Goal: Use online tool/utility: Utilize a website feature to perform a specific function

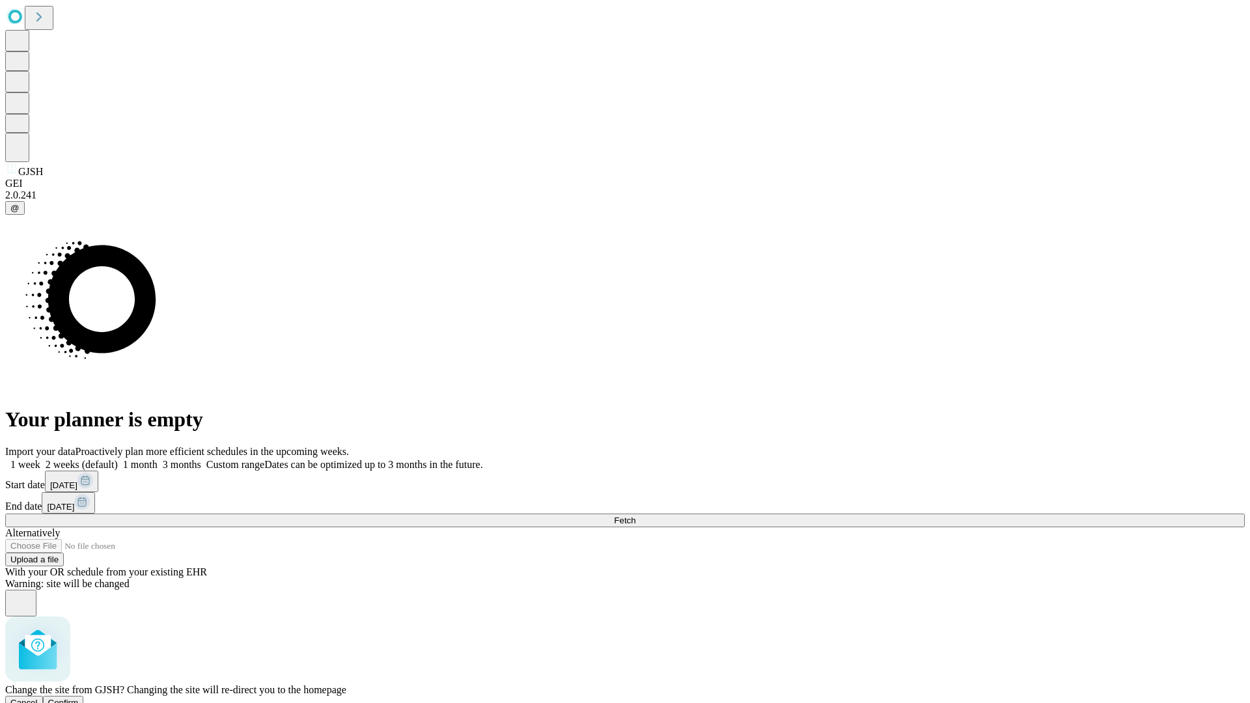
click at [79, 698] on span "Confirm" at bounding box center [63, 703] width 31 height 10
click at [158, 459] on label "1 month" at bounding box center [138, 464] width 40 height 11
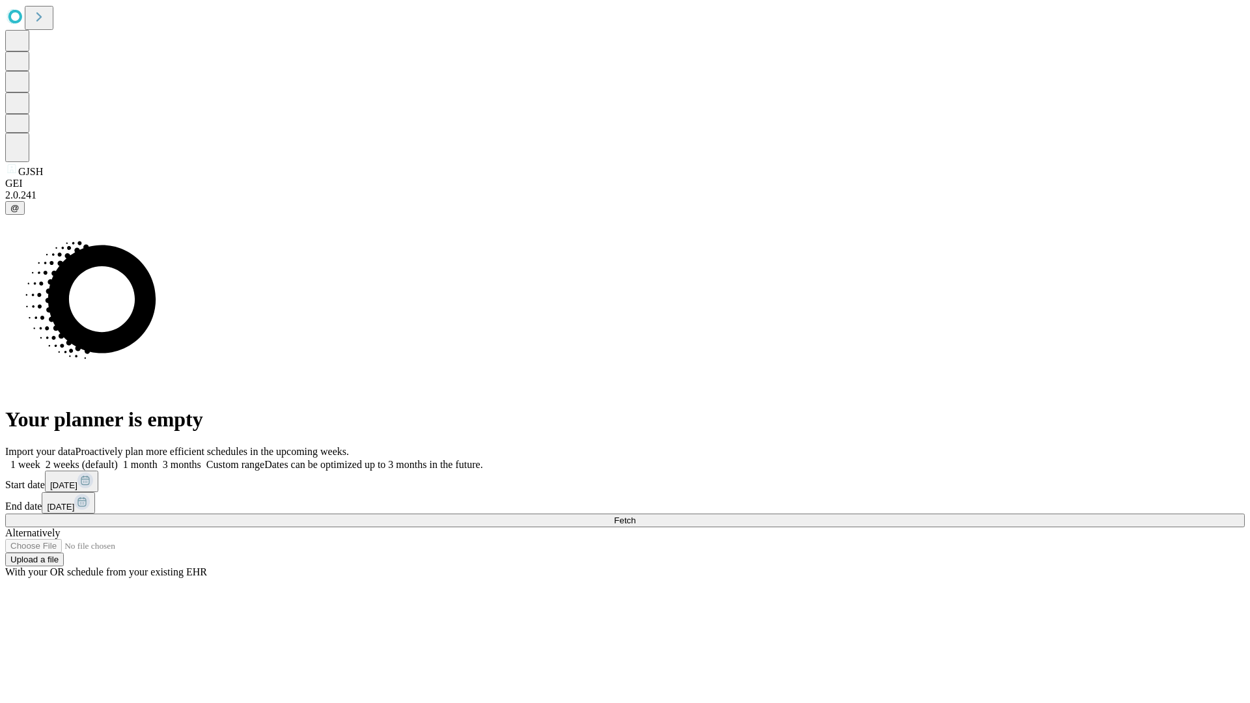
click at [635, 515] on span "Fetch" at bounding box center [624, 520] width 21 height 10
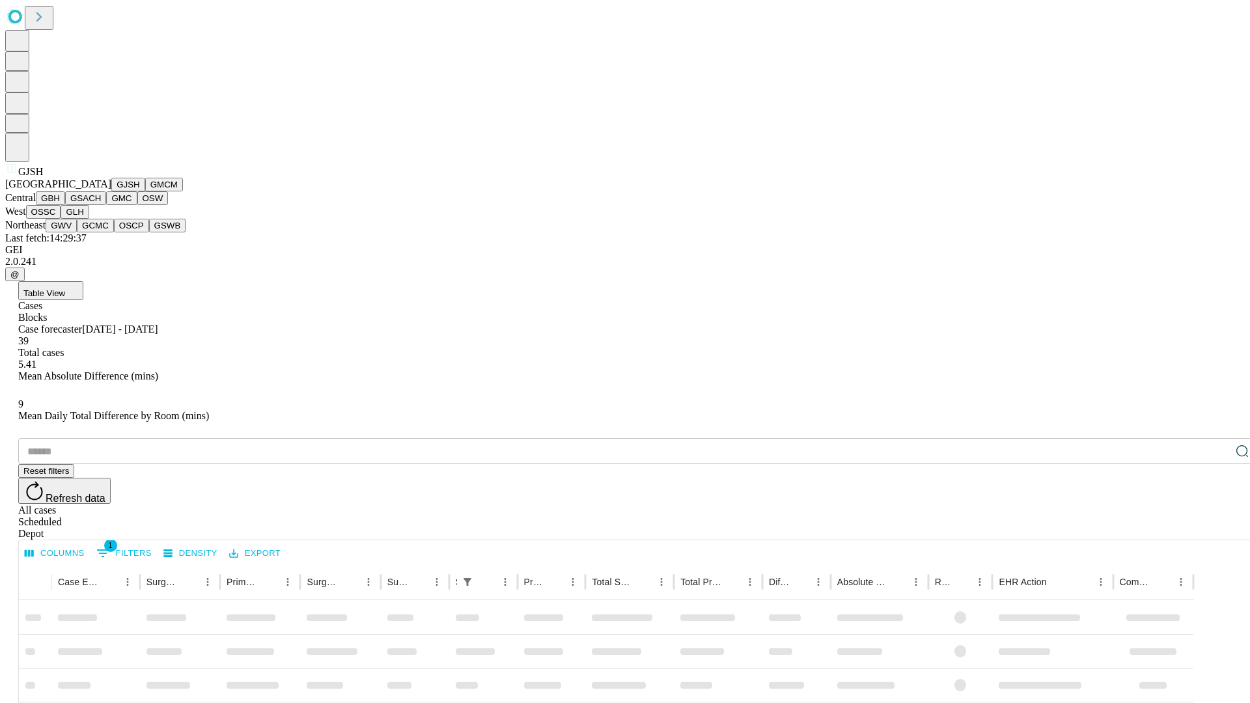
click at [145, 191] on button "GMCM" at bounding box center [164, 185] width 38 height 14
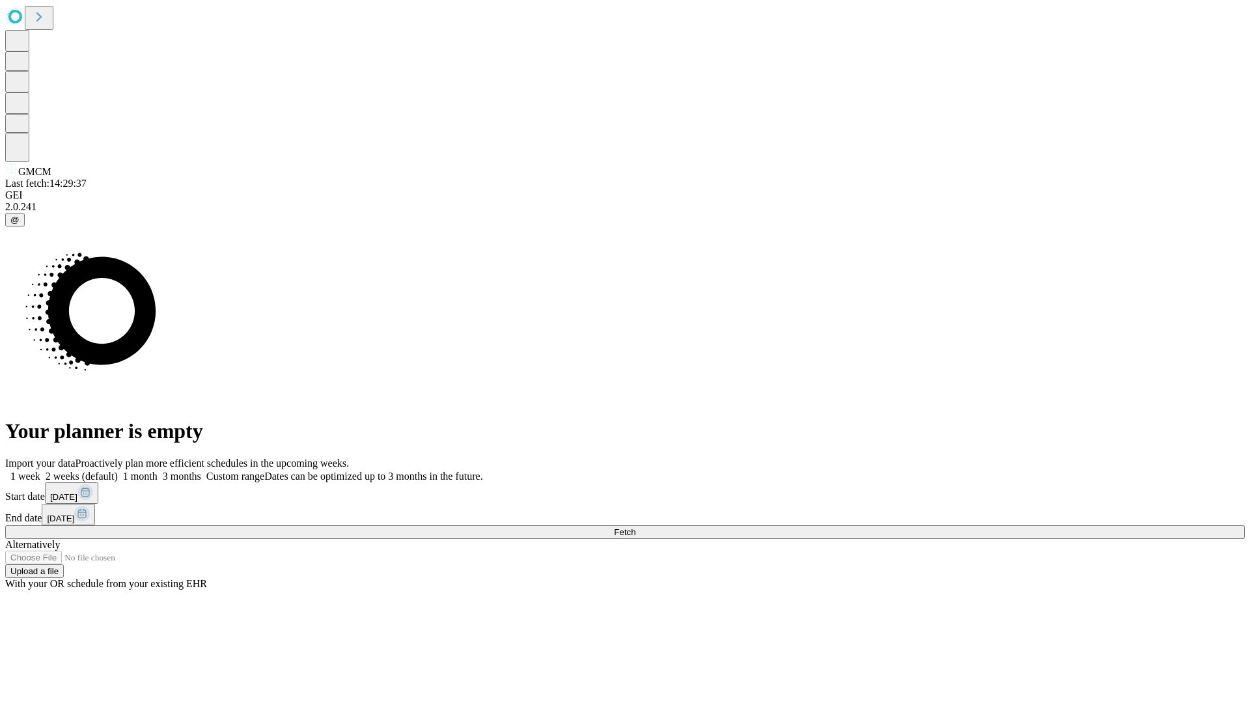
click at [158, 471] on label "1 month" at bounding box center [138, 476] width 40 height 11
click at [635, 527] on span "Fetch" at bounding box center [624, 532] width 21 height 10
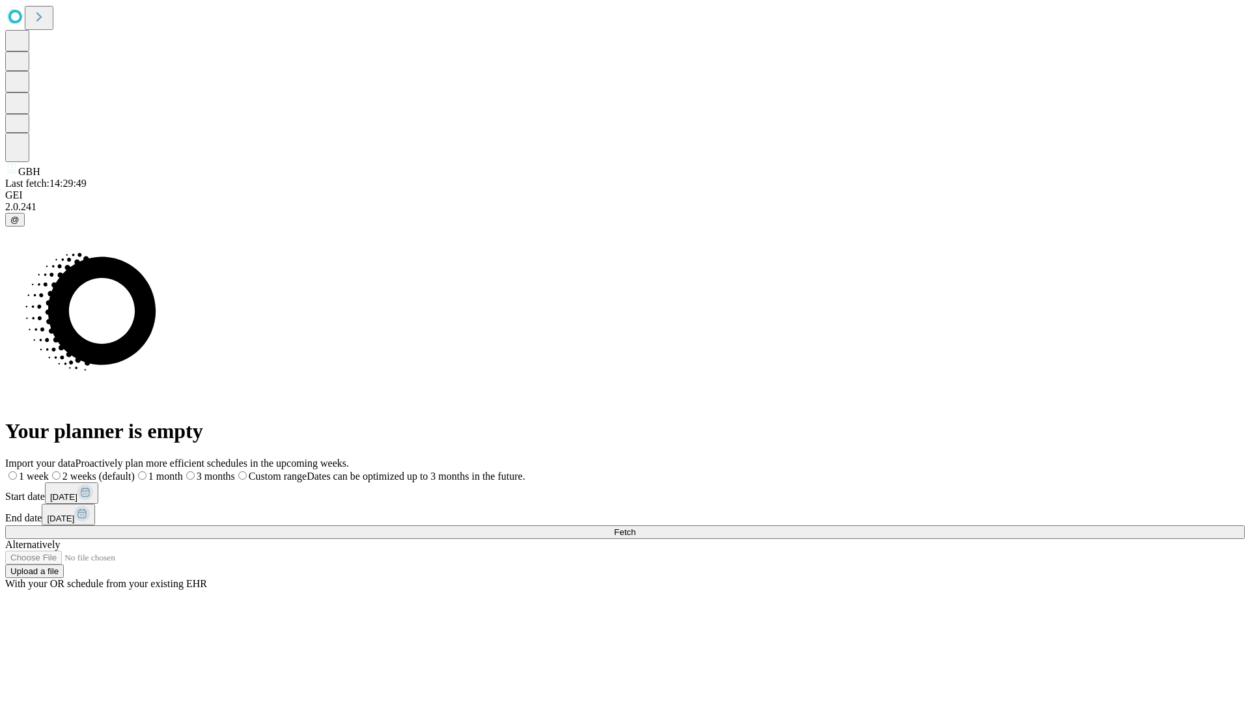
click at [183, 471] on label "1 month" at bounding box center [159, 476] width 48 height 11
click at [635, 527] on span "Fetch" at bounding box center [624, 532] width 21 height 10
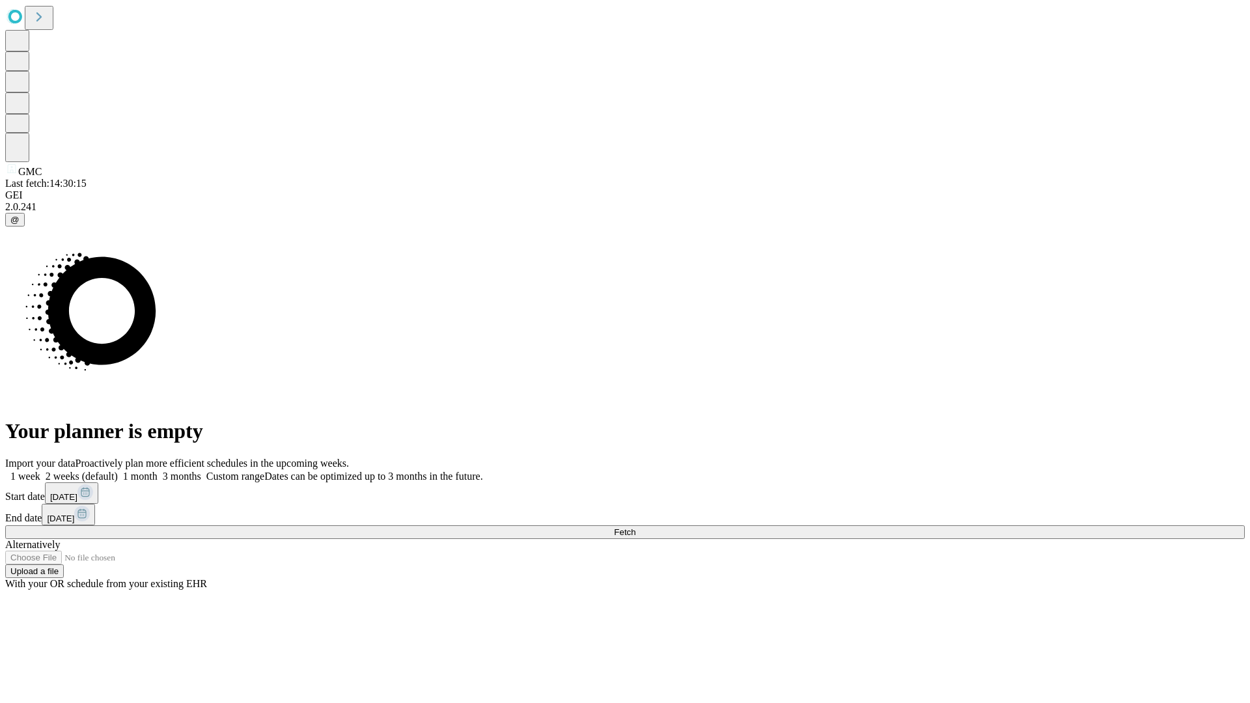
click at [158, 471] on label "1 month" at bounding box center [138, 476] width 40 height 11
click at [635, 527] on span "Fetch" at bounding box center [624, 532] width 21 height 10
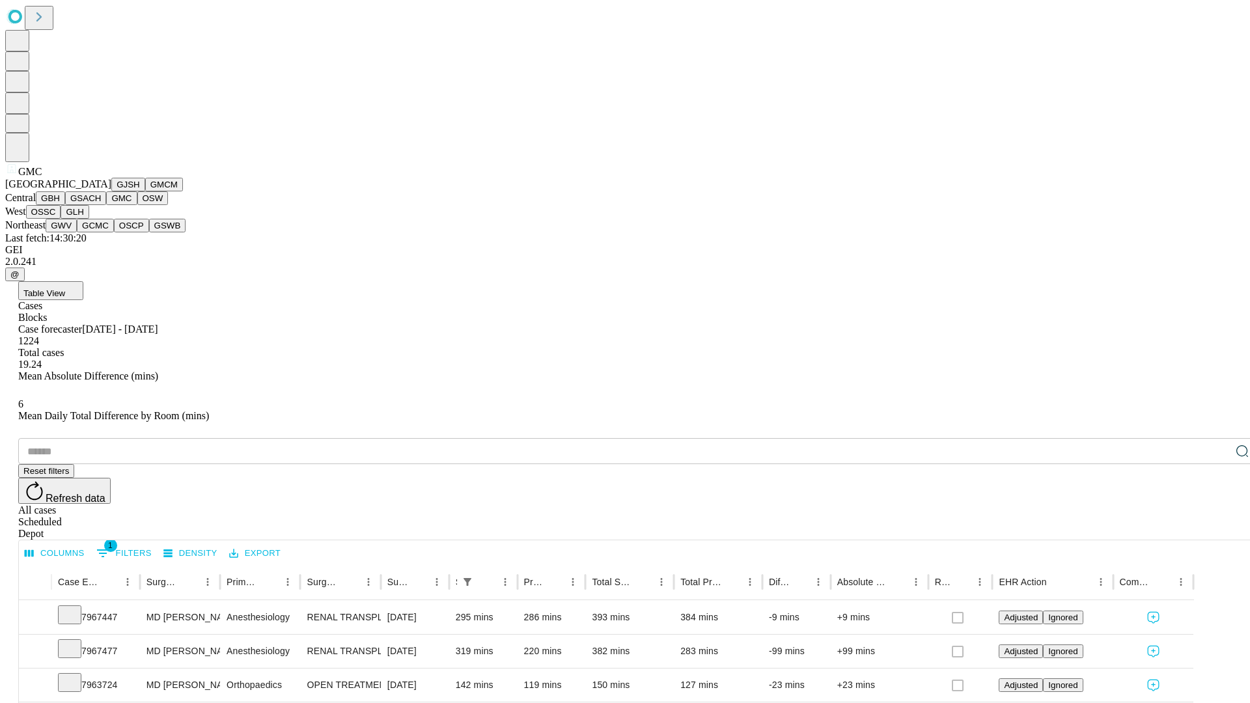
click at [137, 205] on button "OSW" at bounding box center [152, 198] width 31 height 14
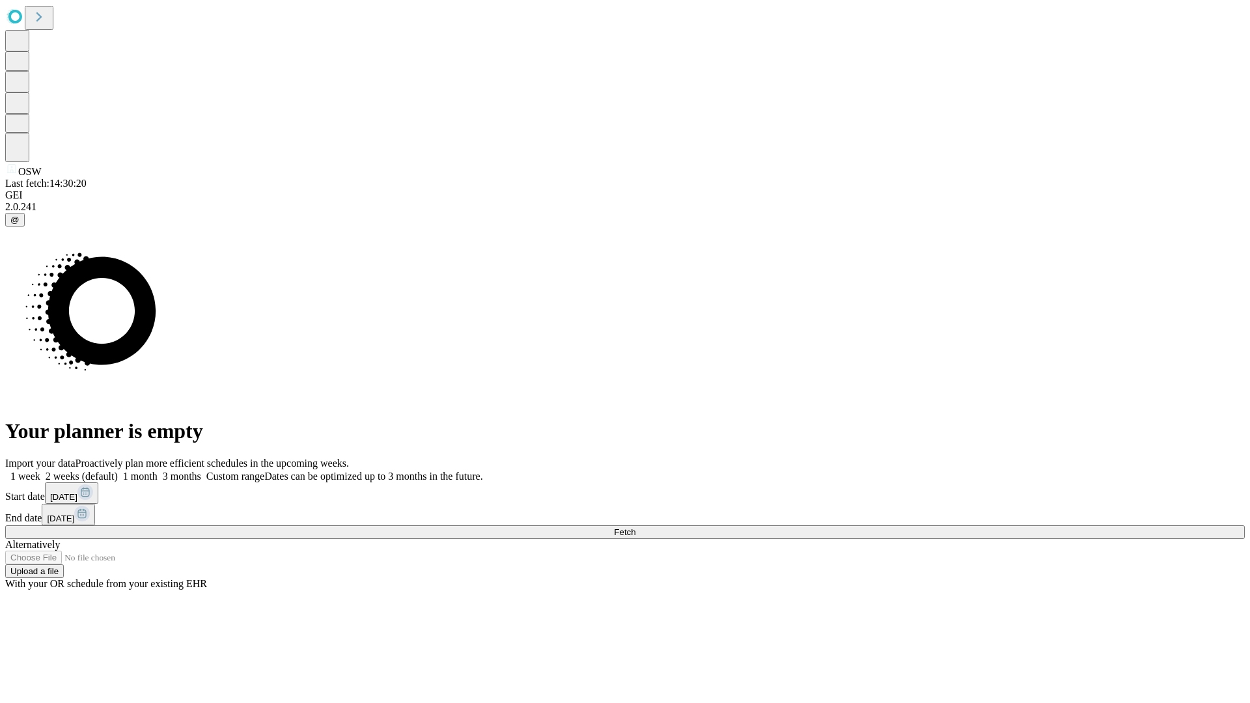
click at [158, 471] on label "1 month" at bounding box center [138, 476] width 40 height 11
click at [635, 527] on span "Fetch" at bounding box center [624, 532] width 21 height 10
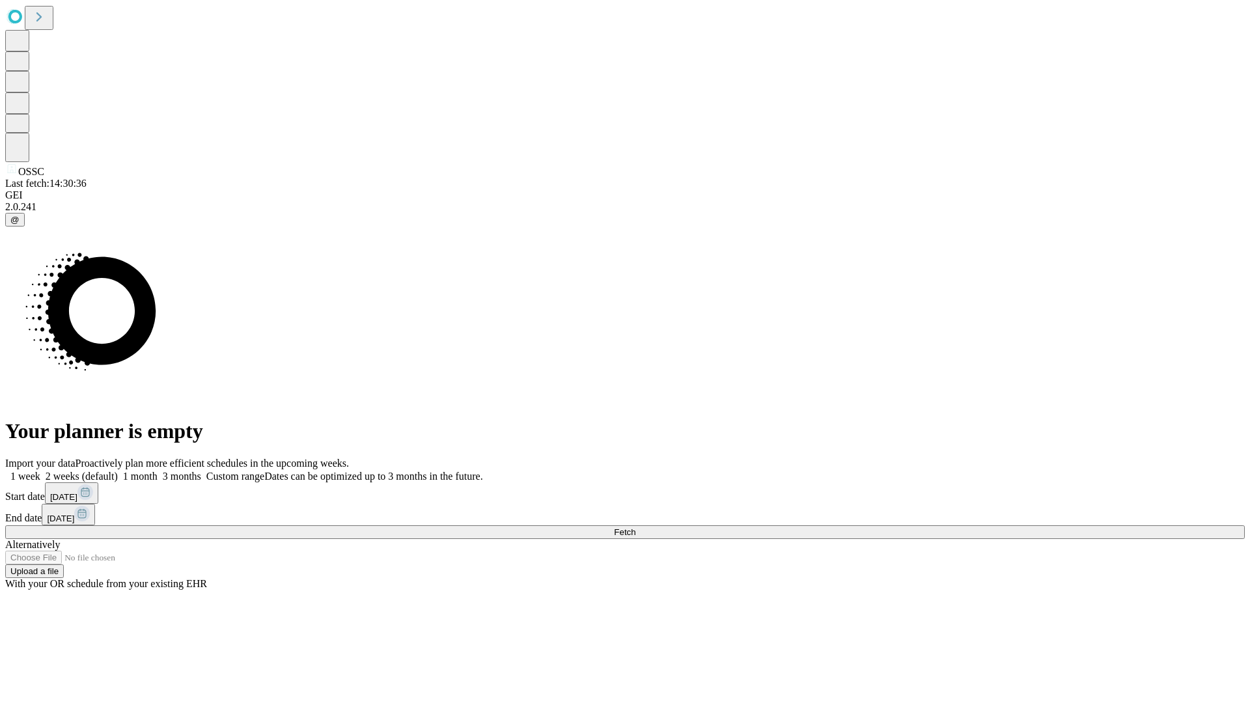
click at [158, 471] on label "1 month" at bounding box center [138, 476] width 40 height 11
click at [635, 527] on span "Fetch" at bounding box center [624, 532] width 21 height 10
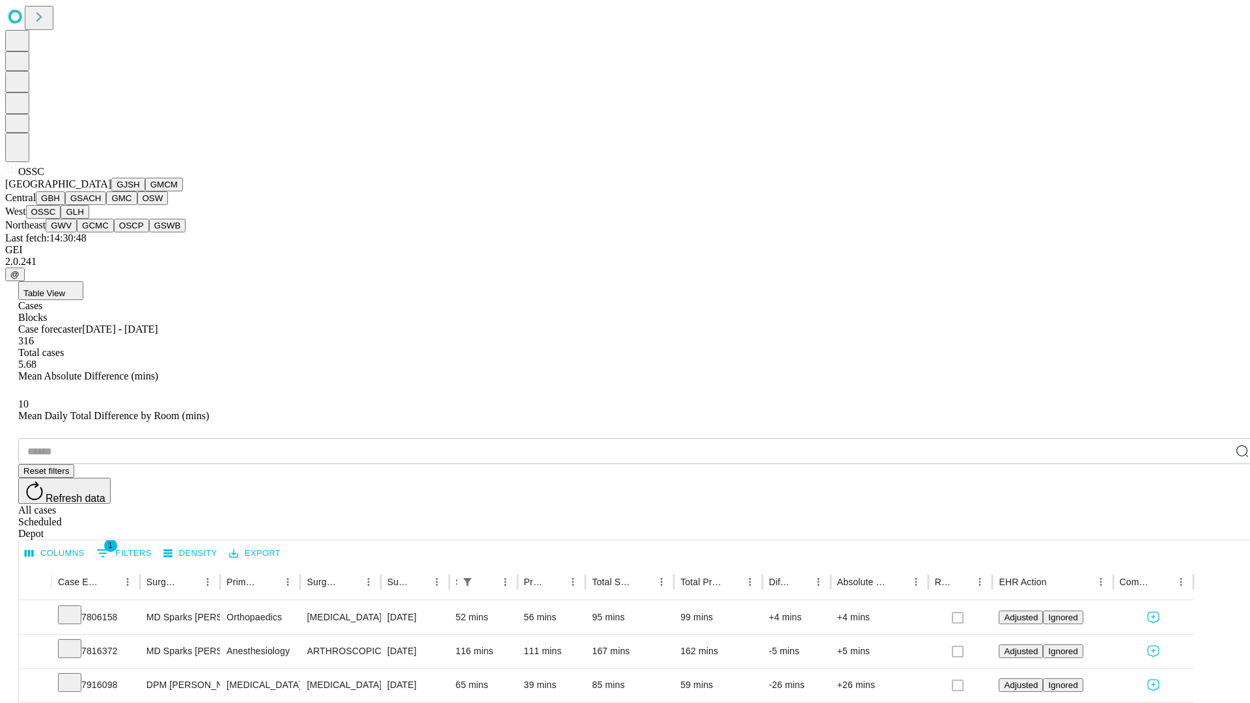
click at [89, 219] on button "GLH" at bounding box center [75, 212] width 28 height 14
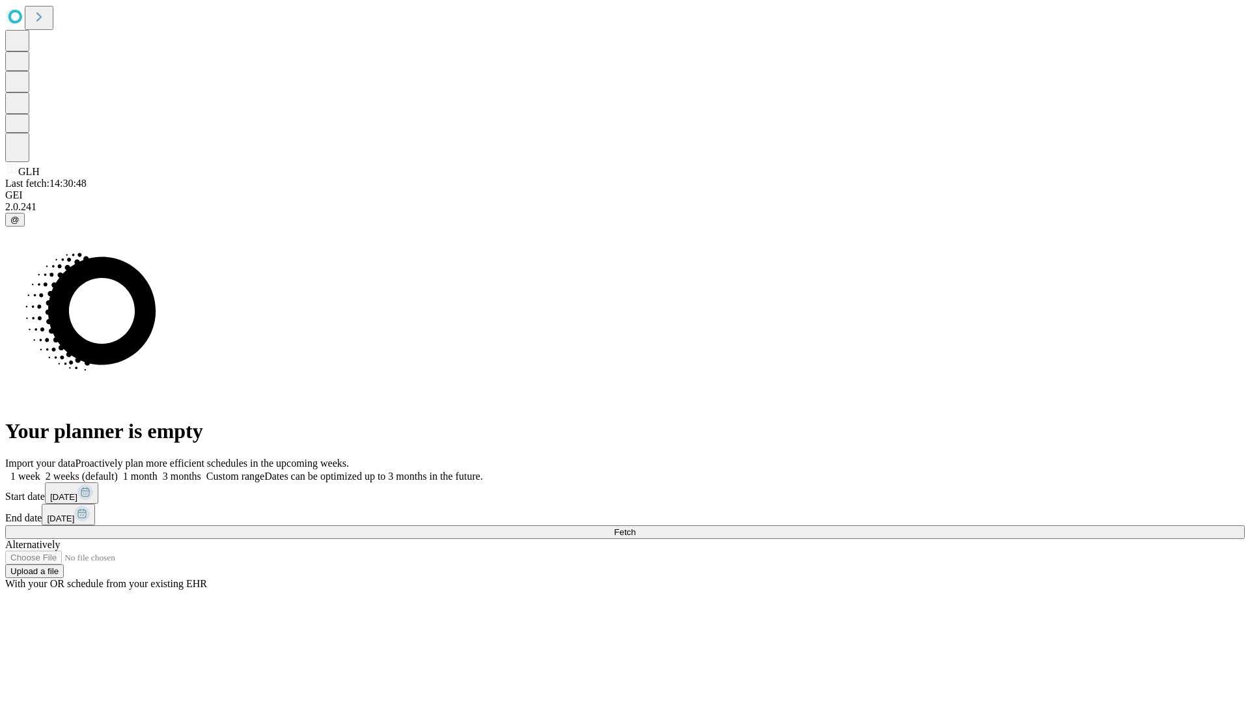
click at [158, 471] on label "1 month" at bounding box center [138, 476] width 40 height 11
click at [635, 527] on span "Fetch" at bounding box center [624, 532] width 21 height 10
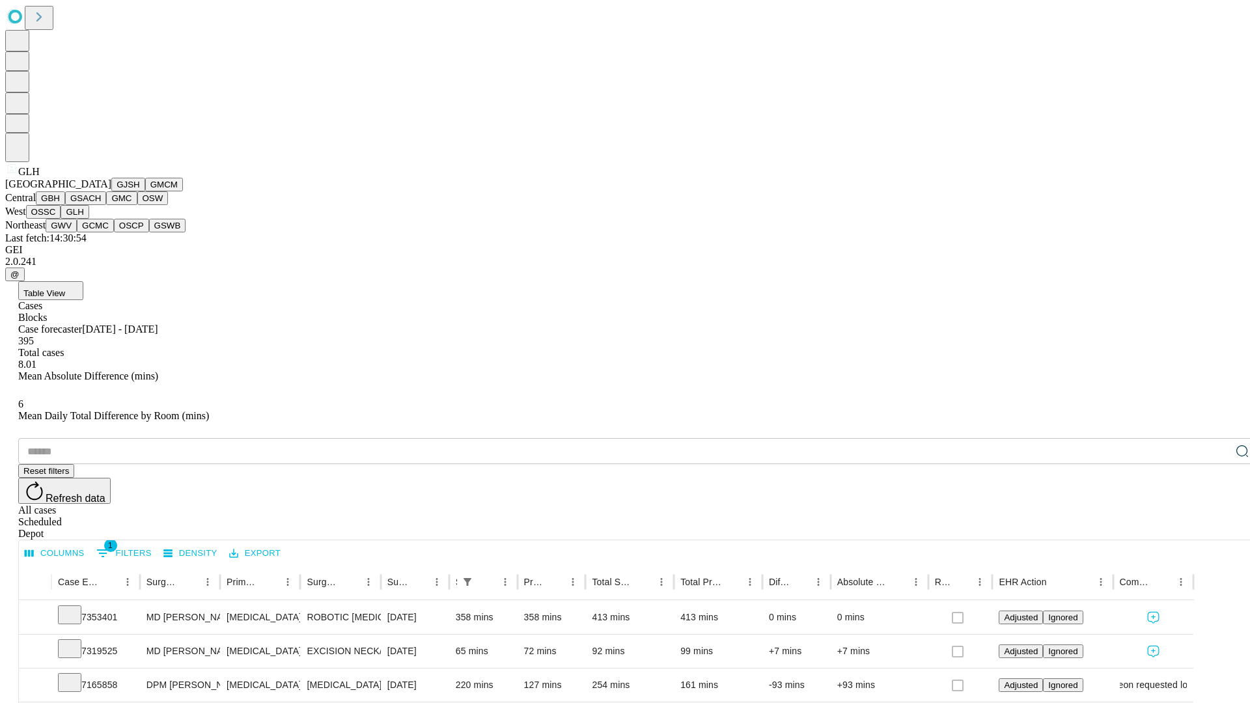
click at [77, 232] on button "GWV" at bounding box center [61, 226] width 31 height 14
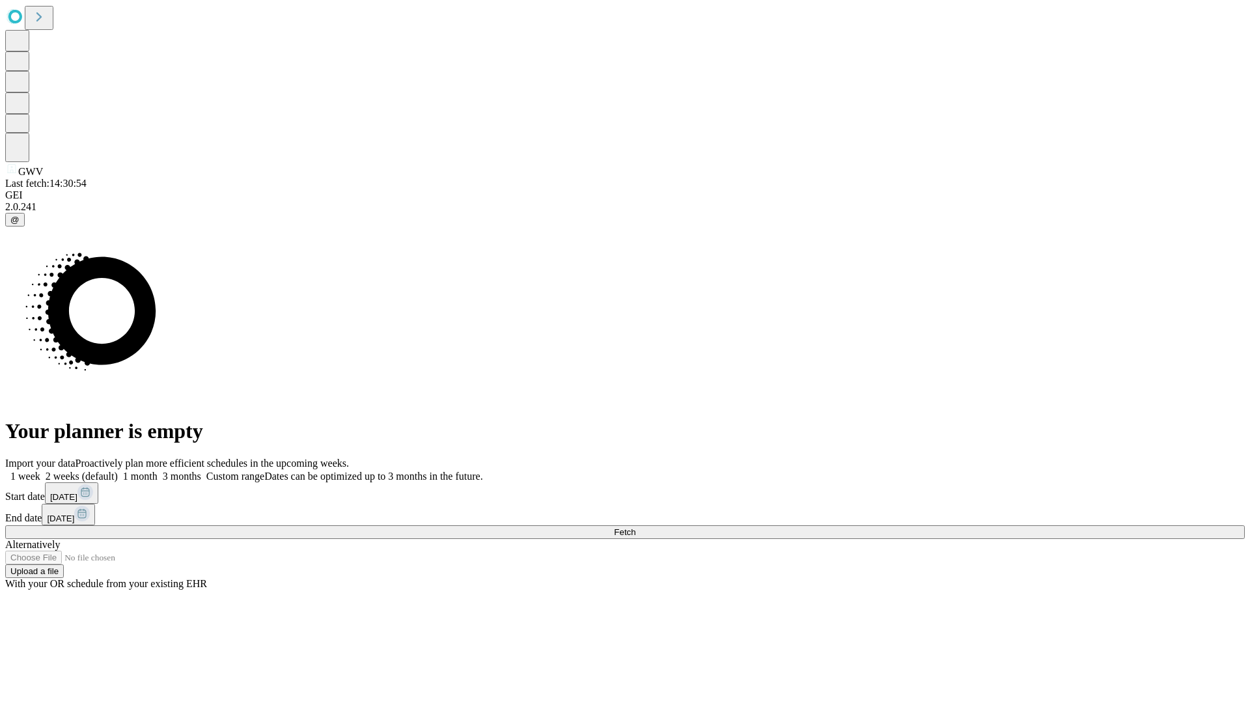
click at [158, 471] on label "1 month" at bounding box center [138, 476] width 40 height 11
click at [635, 527] on span "Fetch" at bounding box center [624, 532] width 21 height 10
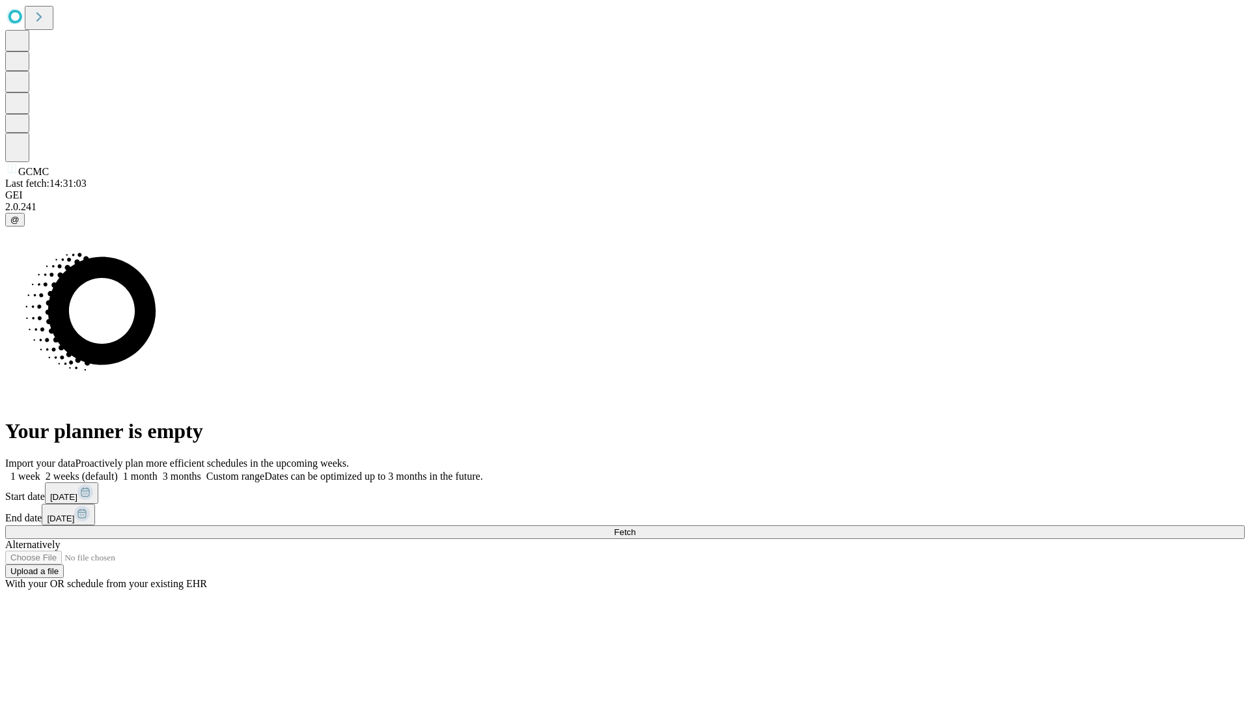
click at [158, 471] on label "1 month" at bounding box center [138, 476] width 40 height 11
click at [635, 527] on span "Fetch" at bounding box center [624, 532] width 21 height 10
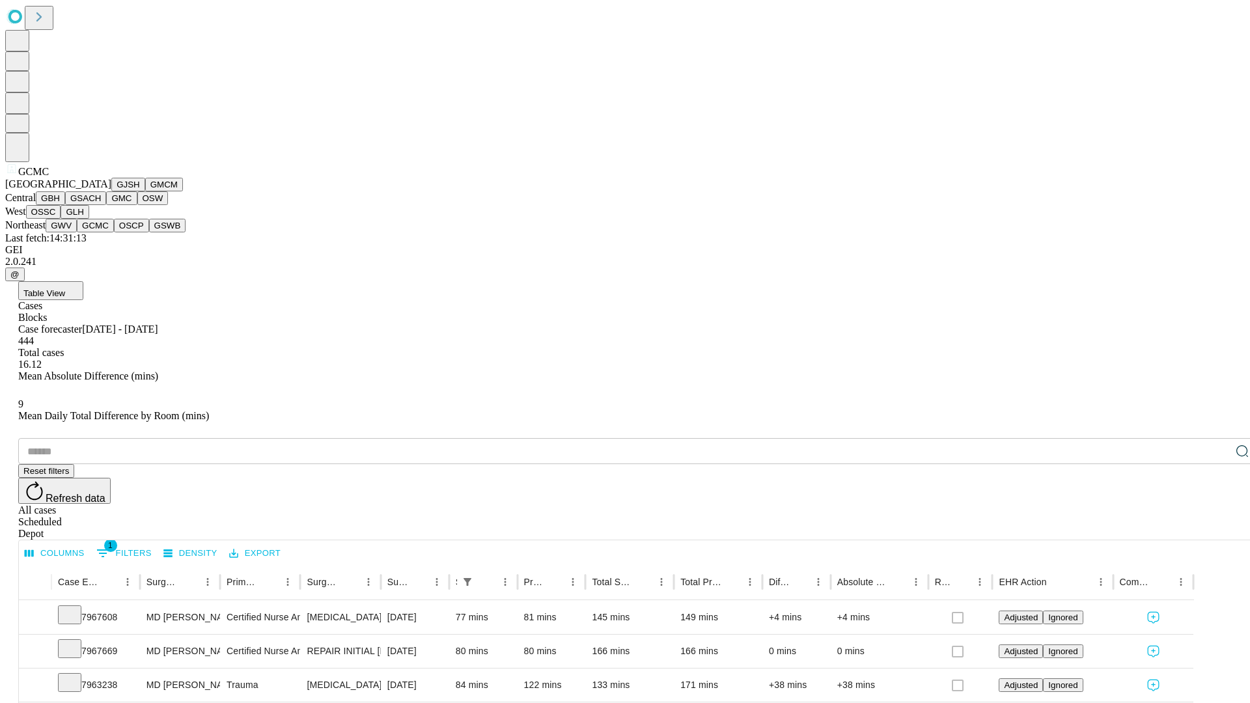
click at [114, 232] on button "OSCP" at bounding box center [131, 226] width 35 height 14
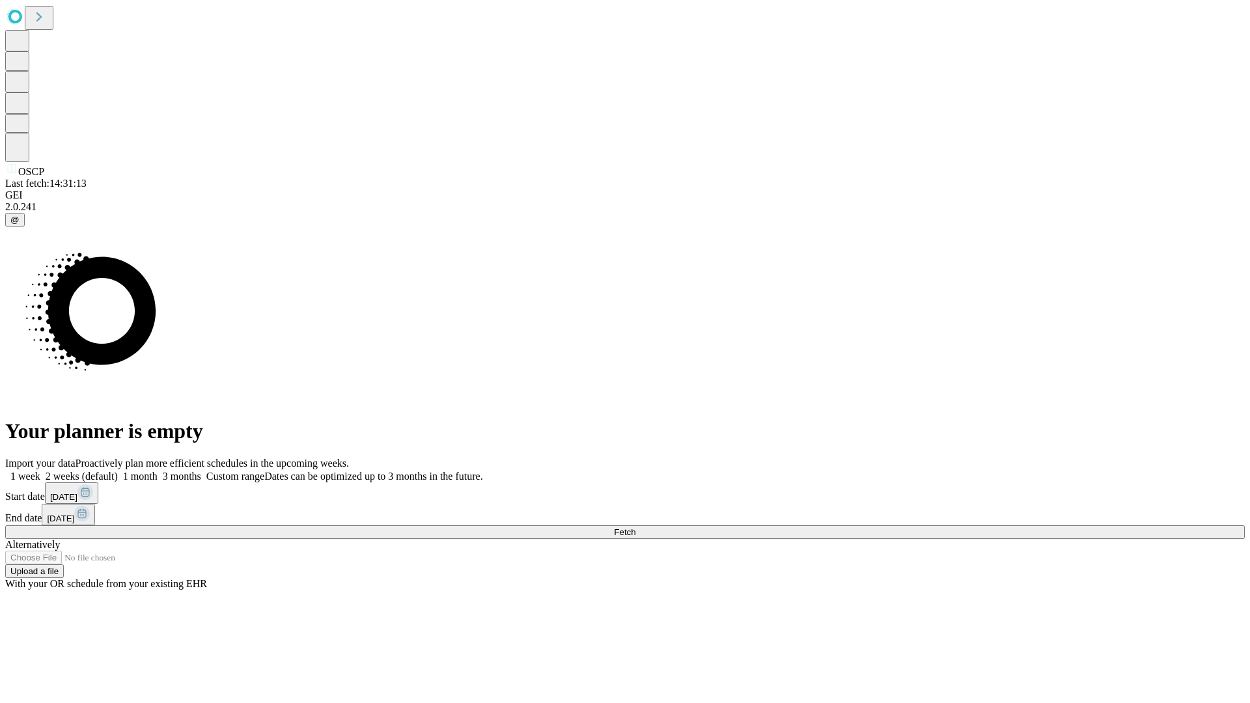
click at [158, 471] on label "1 month" at bounding box center [138, 476] width 40 height 11
click at [635, 527] on span "Fetch" at bounding box center [624, 532] width 21 height 10
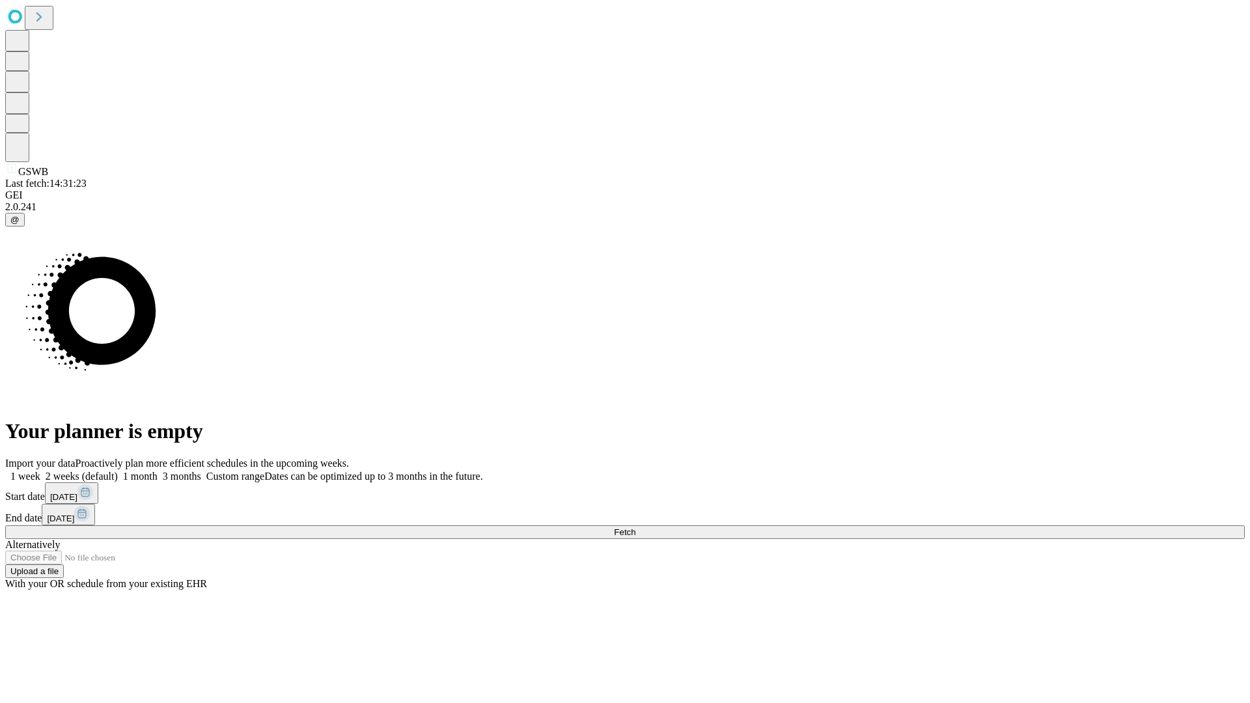
click at [158, 471] on label "1 month" at bounding box center [138, 476] width 40 height 11
click at [635, 527] on span "Fetch" at bounding box center [624, 532] width 21 height 10
